Goal: Task Accomplishment & Management: Complete application form

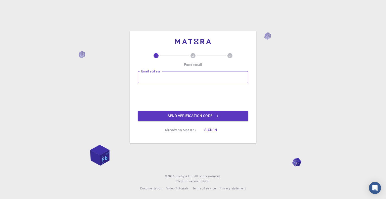
click at [153, 77] on input "Email address" at bounding box center [193, 77] width 111 height 12
type input "[EMAIL_ADDRESS][DOMAIN_NAME]"
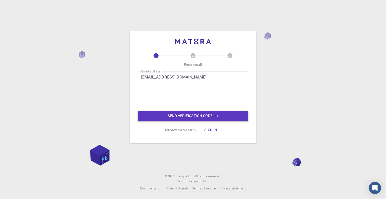
click at [181, 116] on button "Send verification code" at bounding box center [193, 116] width 111 height 10
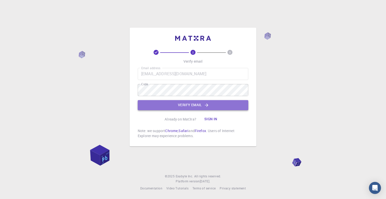
click at [179, 104] on button "Verify email" at bounding box center [193, 105] width 111 height 10
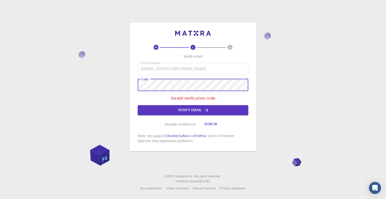
click at [108, 89] on div "2 3 Verify email Email address [EMAIL_ADDRESS][DOMAIN_NAME] Email address Code …" at bounding box center [193, 99] width 386 height 199
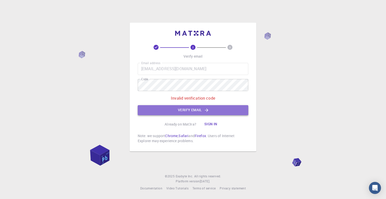
click at [181, 109] on button "Verify email" at bounding box center [193, 110] width 111 height 10
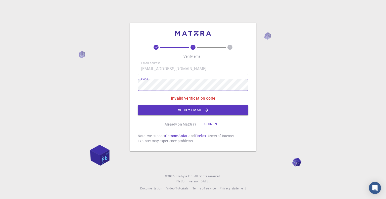
click at [97, 85] on div "2 3 Verify email Email address [EMAIL_ADDRESS][DOMAIN_NAME] Email address Code …" at bounding box center [193, 99] width 386 height 199
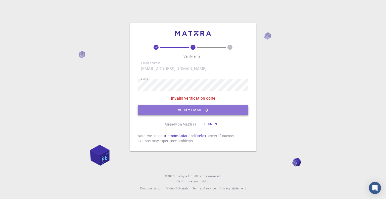
click at [177, 109] on button "Verify email" at bounding box center [193, 110] width 111 height 10
